Goal: Task Accomplishment & Management: Manage account settings

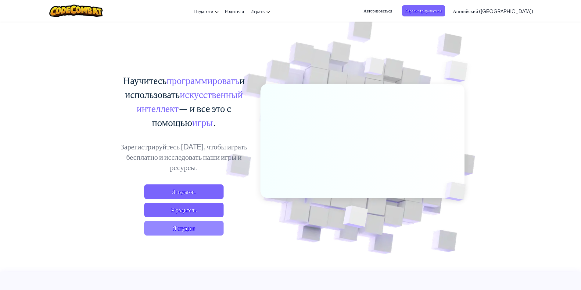
click at [194, 225] on span "Я студент" at bounding box center [183, 228] width 79 height 15
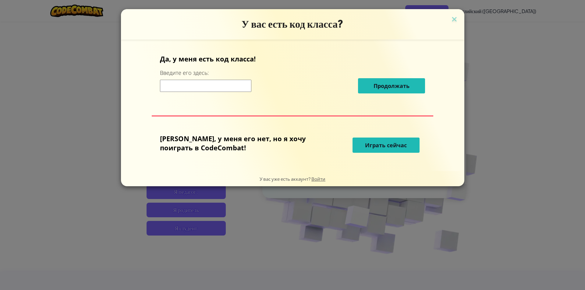
click at [282, 216] on div "У вас есть код класса? Да, у меня есть код класса! Введите его здесь: Продолжат…" at bounding box center [292, 145] width 585 height 290
click at [450, 17] on img at bounding box center [454, 19] width 8 height 9
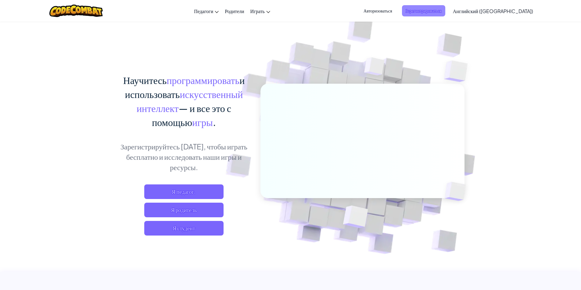
click at [441, 14] on span "Зарегистрироваться" at bounding box center [423, 10] width 43 height 11
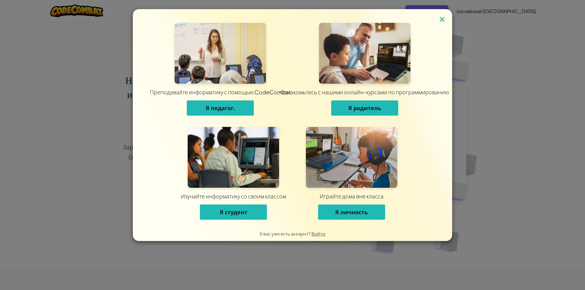
click at [442, 18] on img at bounding box center [442, 19] width 8 height 9
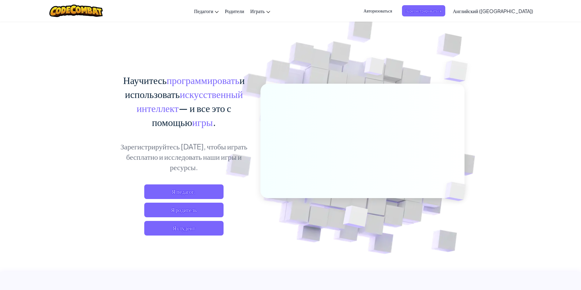
click at [392, 11] on font "Авторизоваться" at bounding box center [377, 10] width 29 height 5
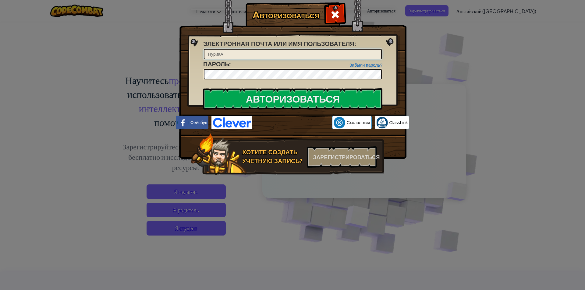
click at [320, 51] on input "НурияА" at bounding box center [293, 54] width 178 height 10
type input "[PERSON_NAME]"
click at [285, 55] on input "Электронная почта или имя пользователя :" at bounding box center [293, 54] width 178 height 10
type input "Ф"
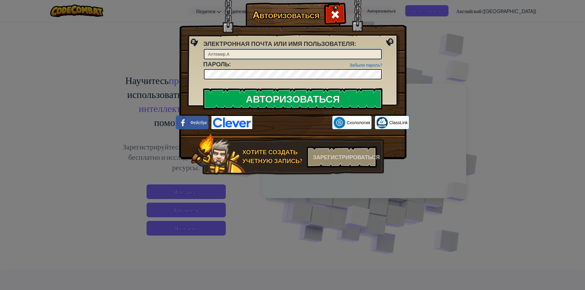
type input "Алтемир.А"
click at [203, 88] on input "Авторизоваться" at bounding box center [292, 98] width 179 height 21
